Goal: Transaction & Acquisition: Purchase product/service

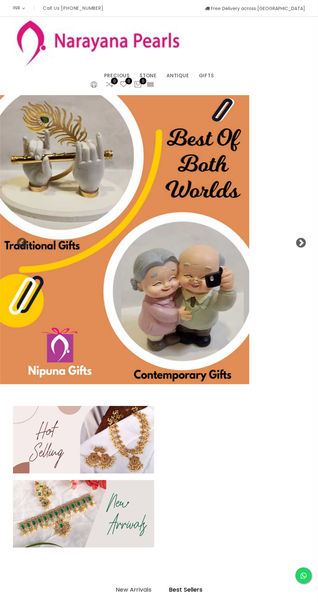
click at [97, 236] on img at bounding box center [83, 514] width 141 height 68
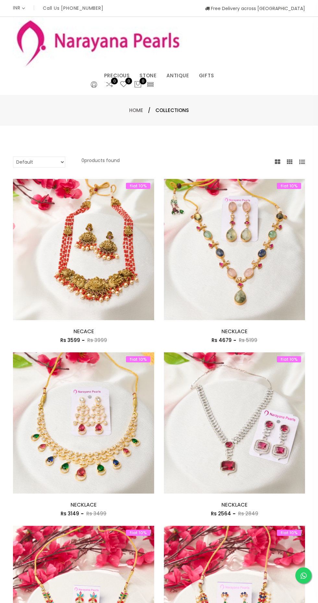
click at [124, 236] on img at bounding box center [234, 422] width 141 height 141
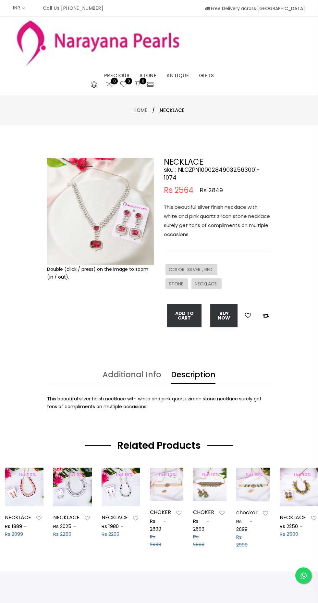
click at [124, 203] on div "NECKLACE sku : NLCZPN10002849032563001-1074 Rs 2564 Rs 2849 This beautiful silv…" at bounding box center [217, 248] width 117 height 180
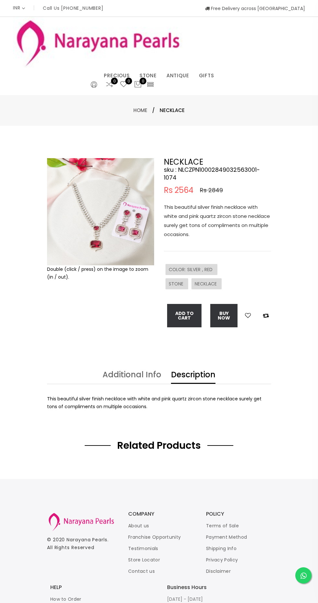
select select "INR"
